Goal: Navigation & Orientation: Find specific page/section

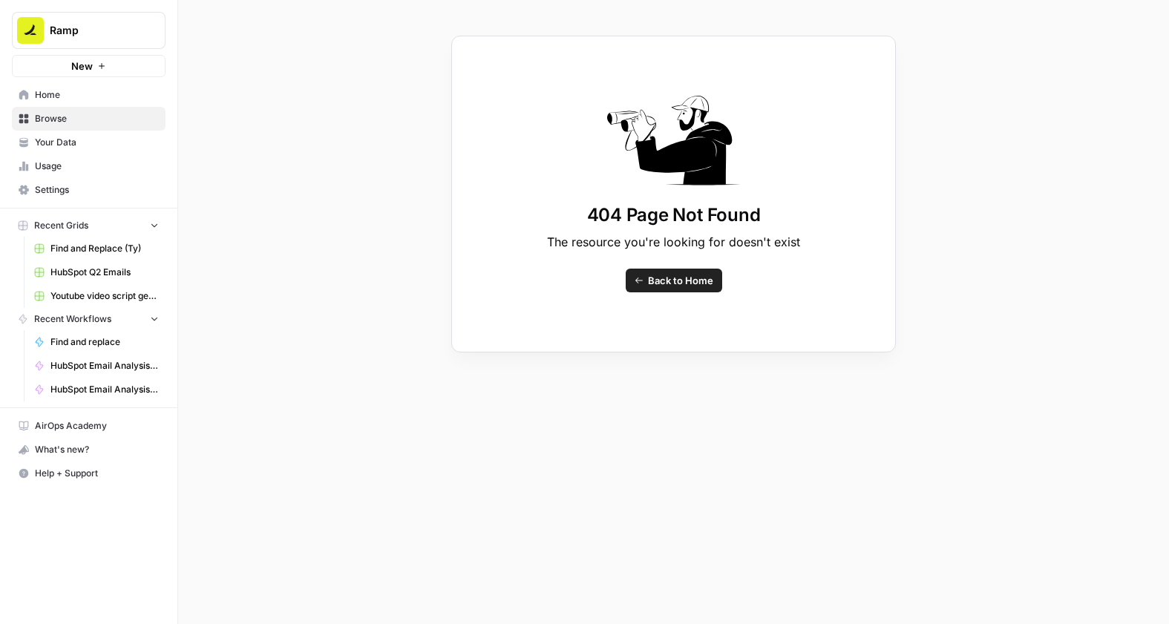
click at [73, 250] on span "Find and Replace (Ty)" at bounding box center [104, 248] width 108 height 13
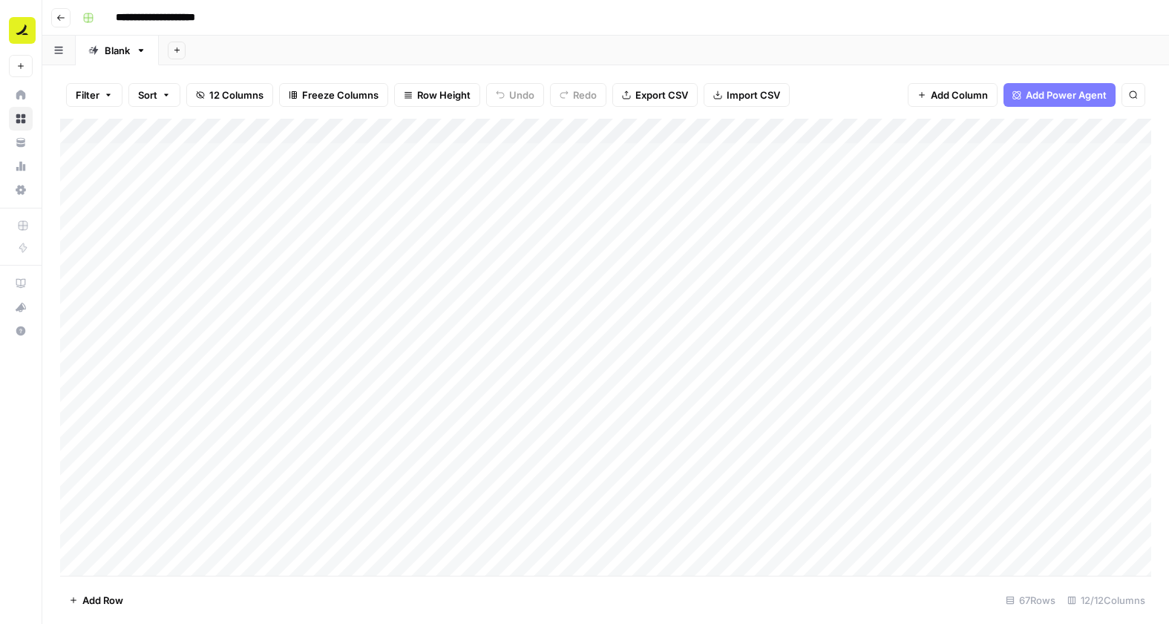
click at [60, 5] on header "**********" at bounding box center [605, 18] width 1126 height 36
click at [59, 18] on icon "button" at bounding box center [60, 17] width 9 height 9
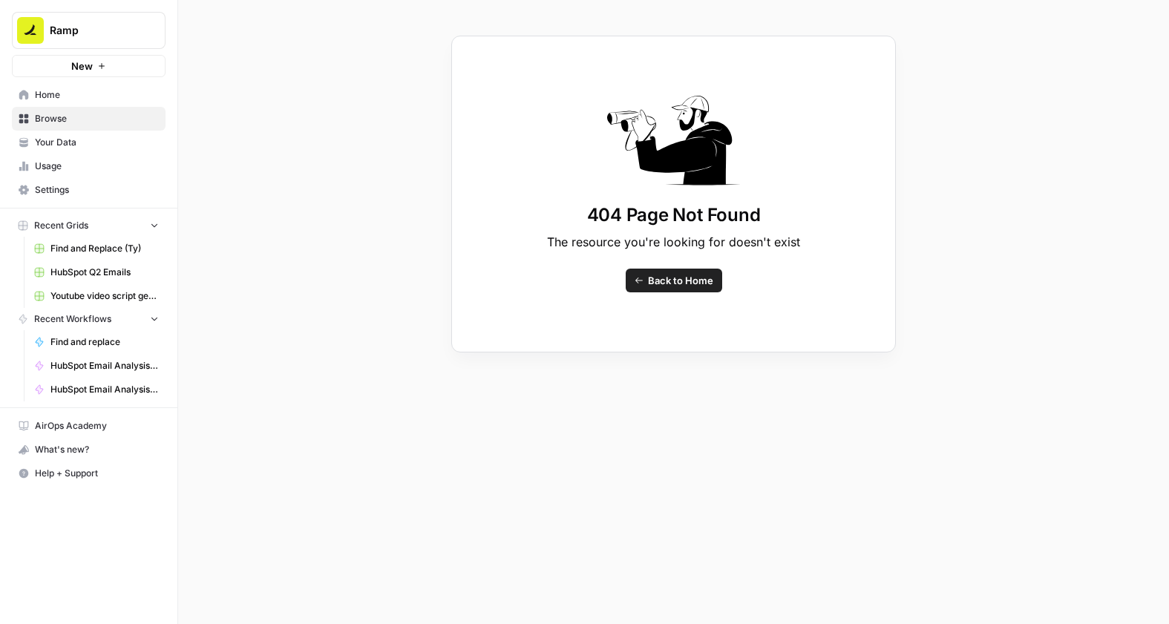
click at [72, 108] on link "Browse" at bounding box center [89, 119] width 154 height 24
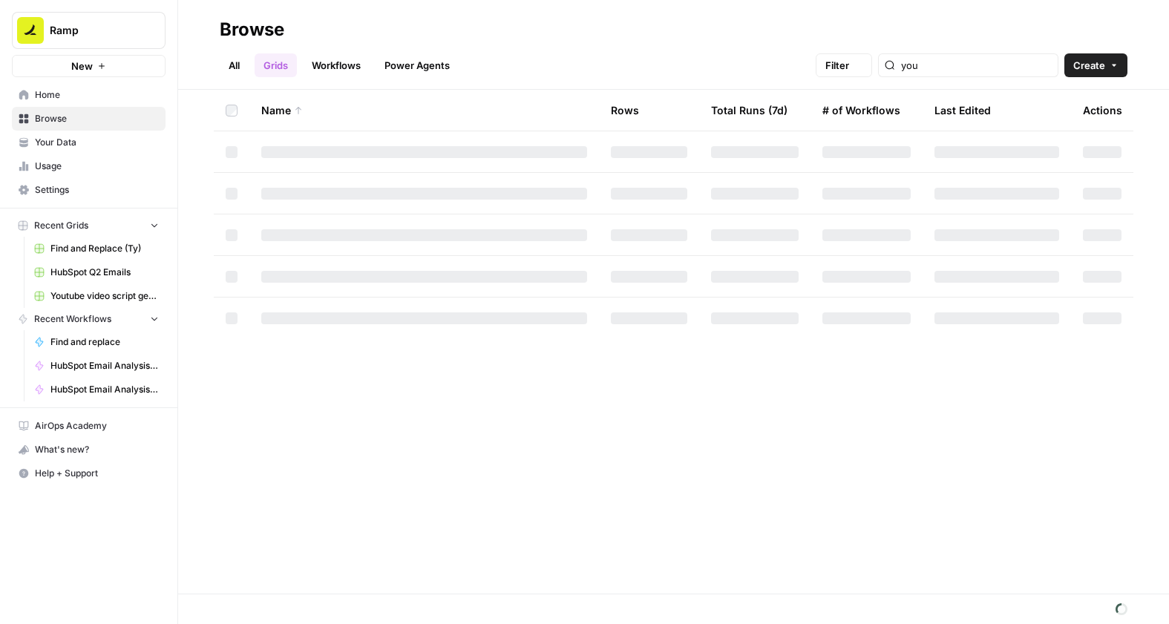
click at [72, 98] on span "Home" at bounding box center [97, 94] width 124 height 13
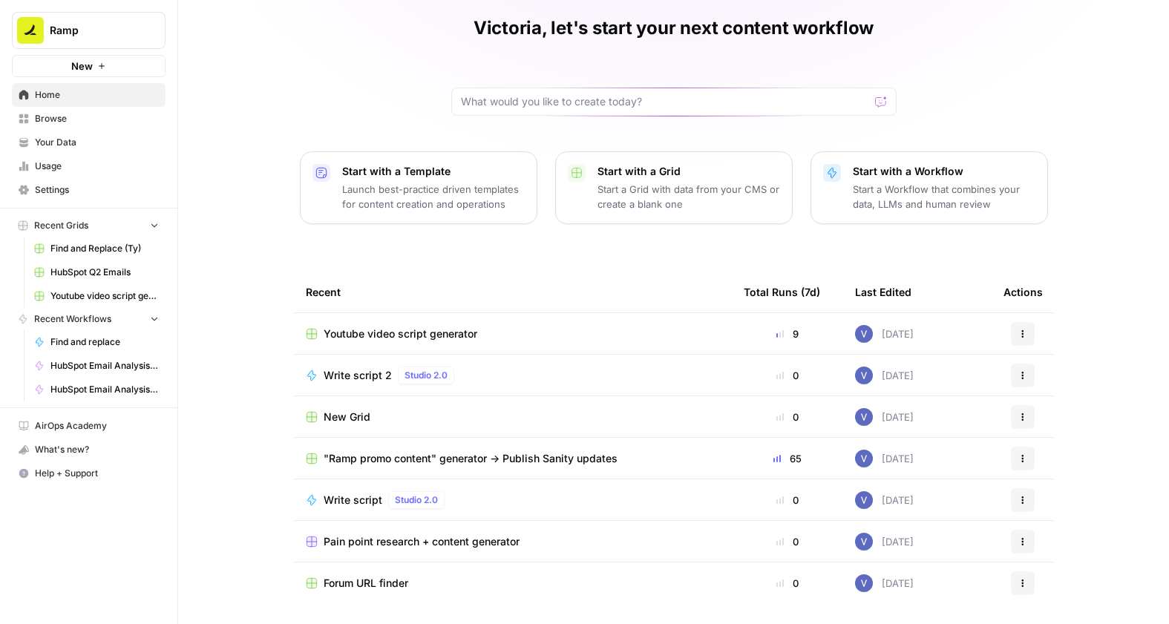
scroll to position [59, 0]
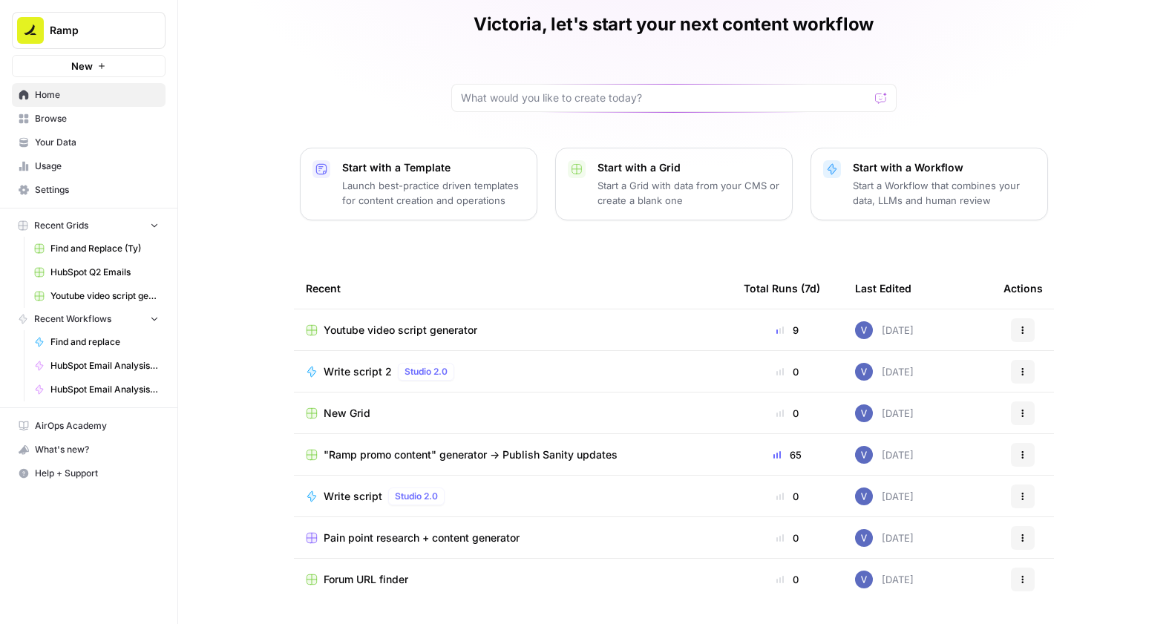
click at [396, 453] on span ""Ramp promo content" generator -> Publish Sanity updates" at bounding box center [471, 454] width 294 height 15
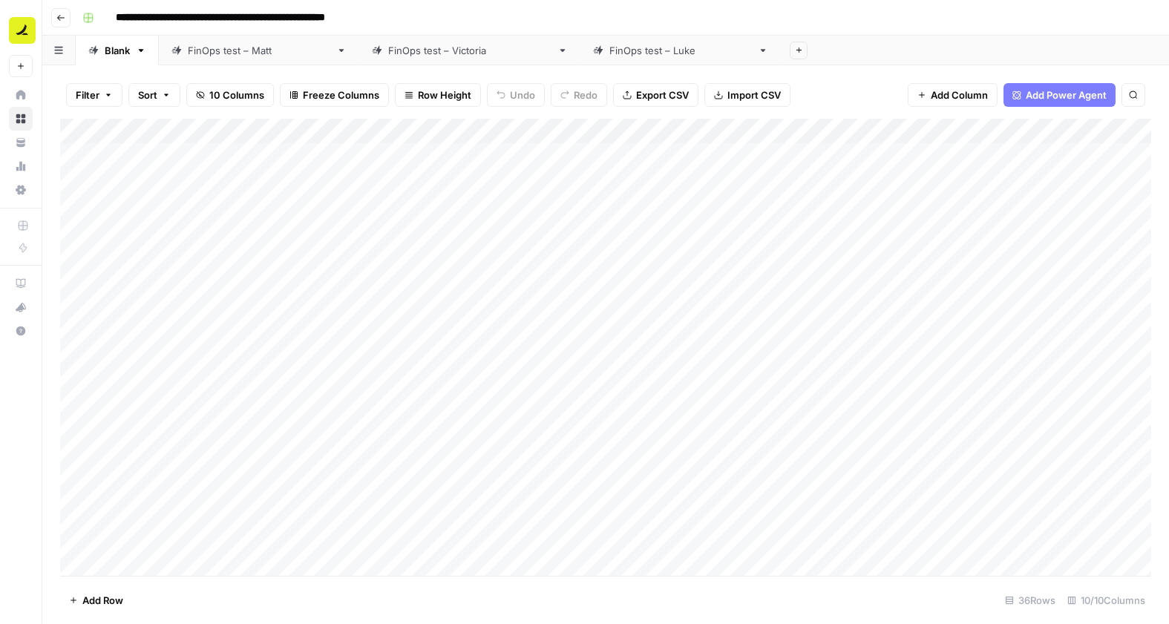
click at [609, 56] on div "FinOps test – [PERSON_NAME]" at bounding box center [680, 50] width 142 height 15
click at [388, 52] on div "FinOps test – [GEOGRAPHIC_DATA]" at bounding box center [469, 50] width 163 height 15
click at [251, 54] on div "FinOps test – [PERSON_NAME]" at bounding box center [259, 50] width 142 height 15
